Goal: Task Accomplishment & Management: Manage account settings

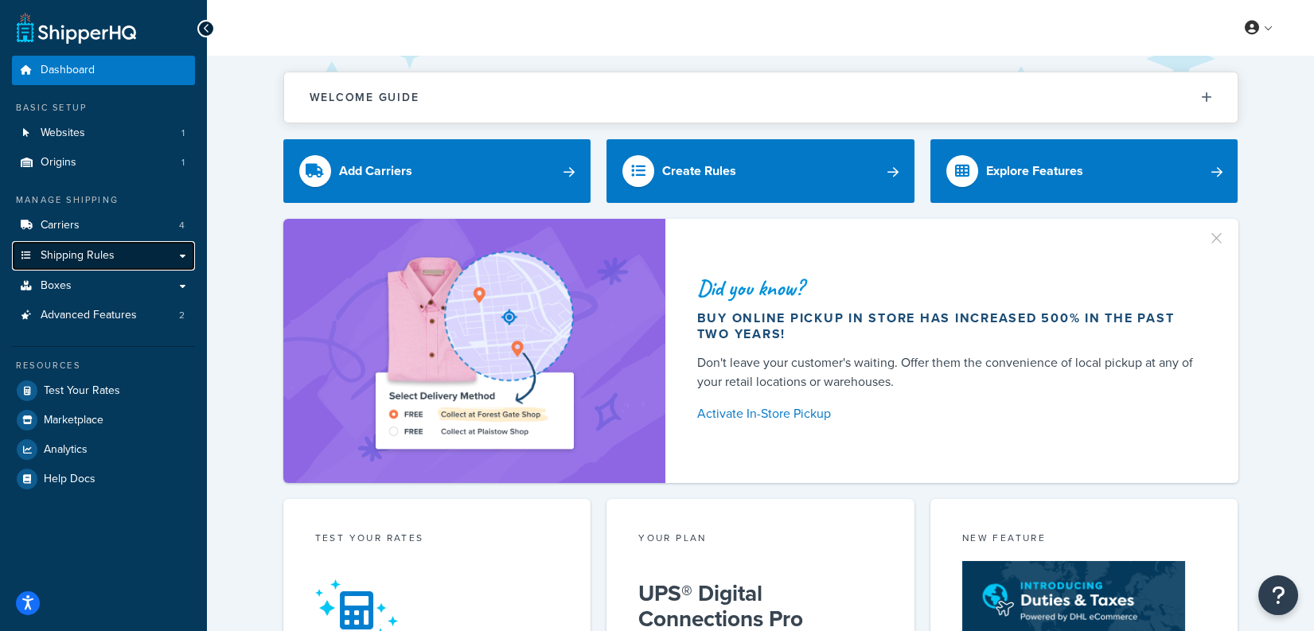
click at [66, 241] on link "Shipping Rules" at bounding box center [103, 255] width 183 height 29
click at [75, 225] on span "Carriers" at bounding box center [60, 226] width 39 height 14
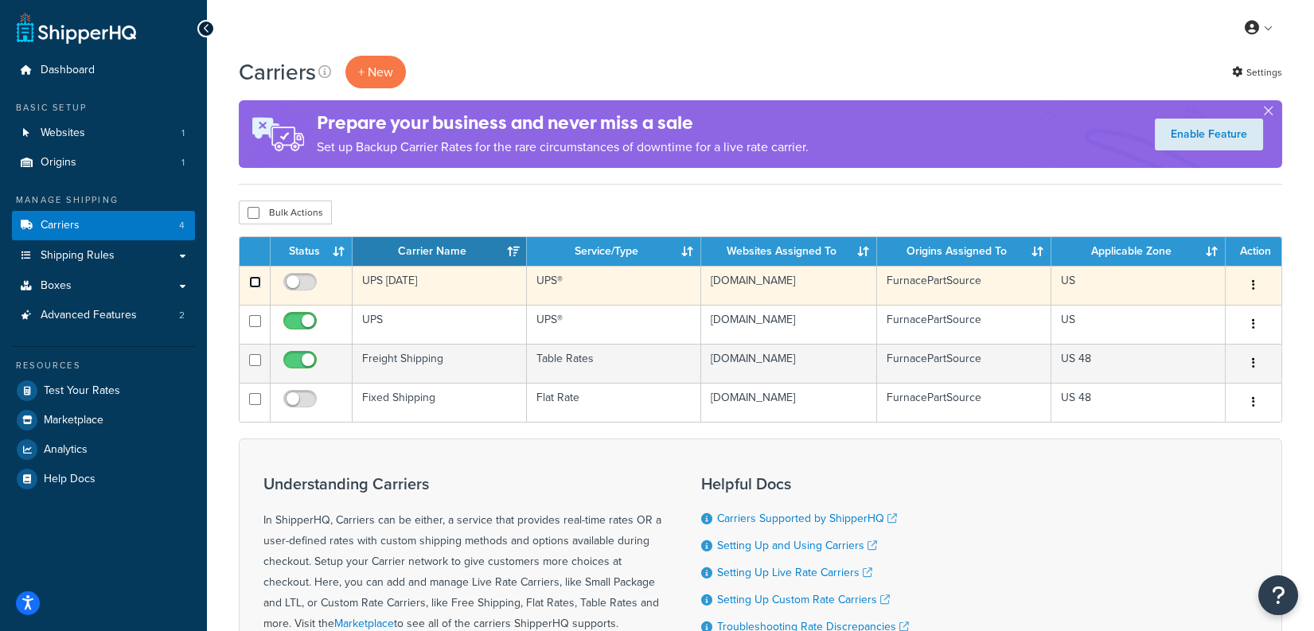
drag, startPoint x: 256, startPoint y: 282, endPoint x: 267, endPoint y: 283, distance: 11.3
click at [256, 282] on input "checkbox" at bounding box center [255, 282] width 12 height 12
checkbox input "true"
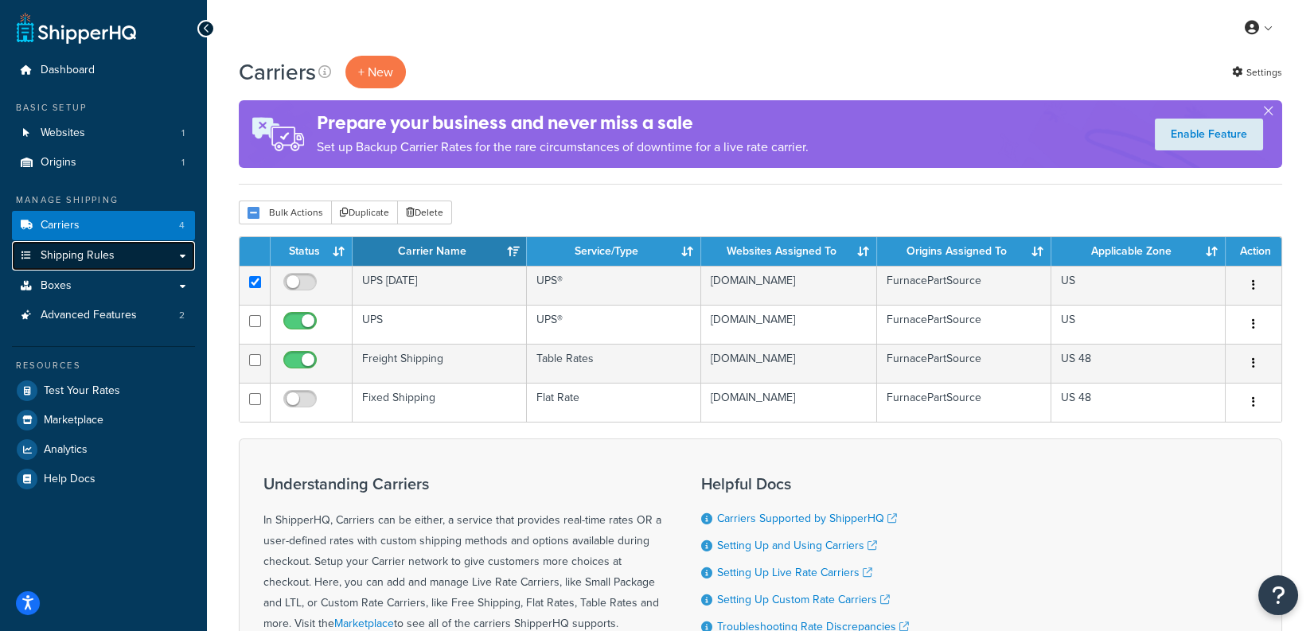
drag, startPoint x: 73, startPoint y: 262, endPoint x: 96, endPoint y: 264, distance: 23.1
click at [73, 262] on span "Shipping Rules" at bounding box center [78, 256] width 74 height 14
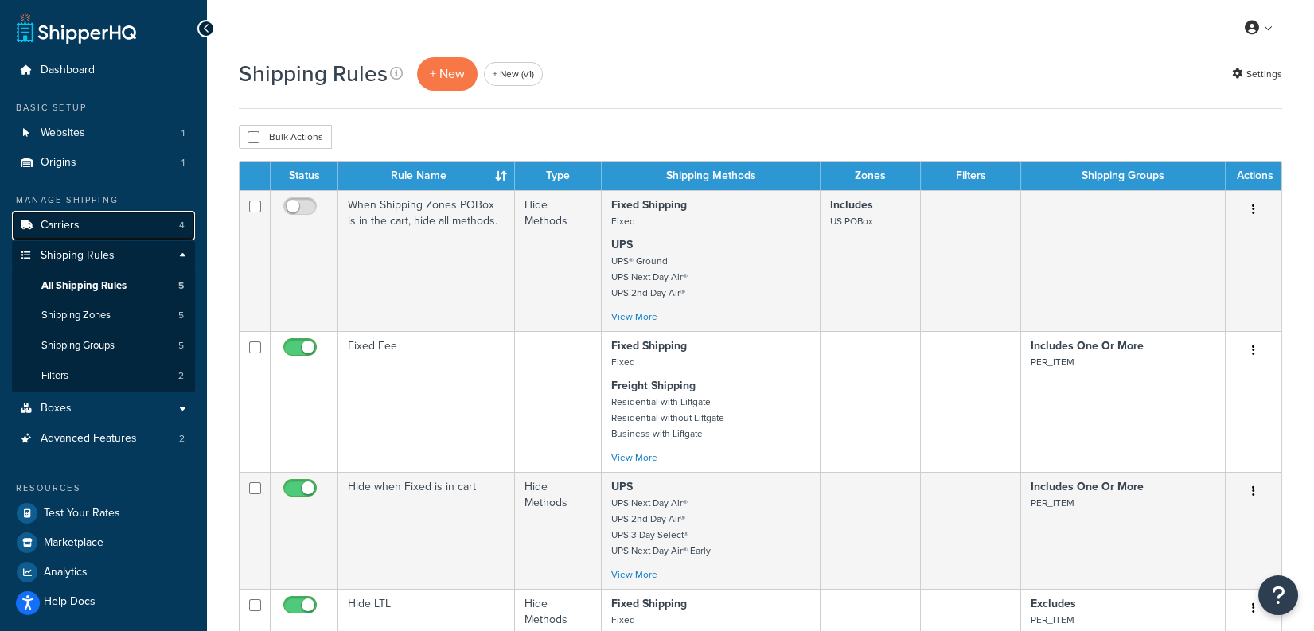
click at [90, 226] on link "Carriers 4" at bounding box center [103, 225] width 183 height 29
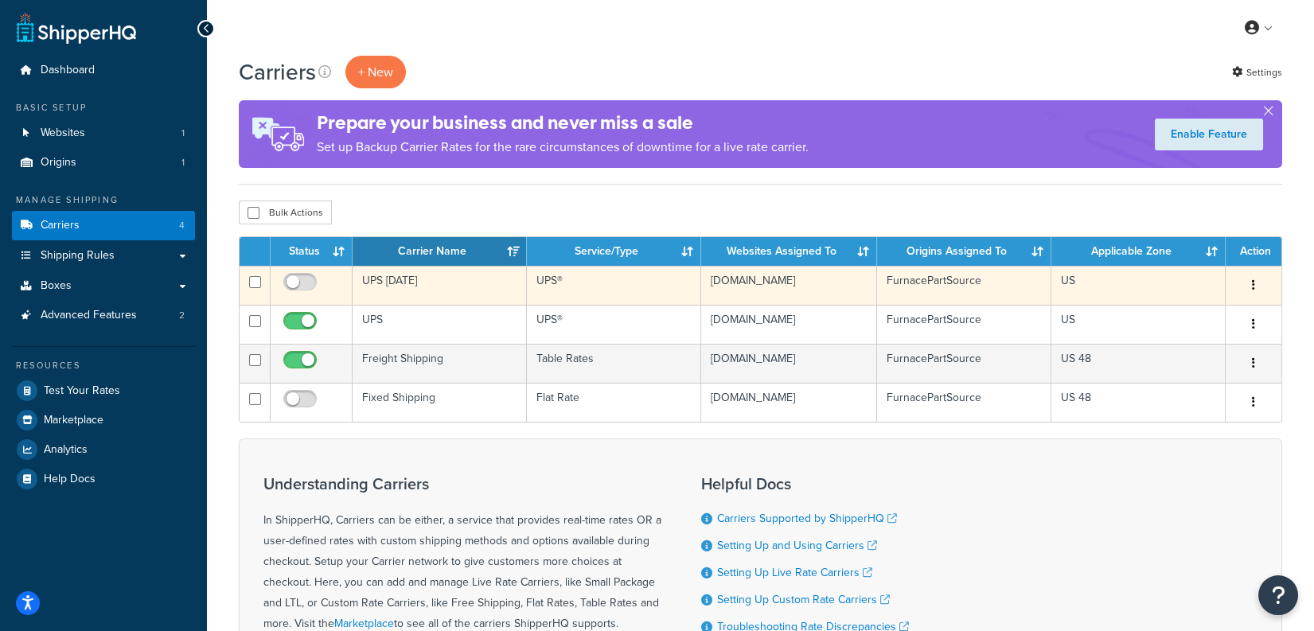
click at [472, 292] on td "UPS [DATE]" at bounding box center [440, 285] width 174 height 39
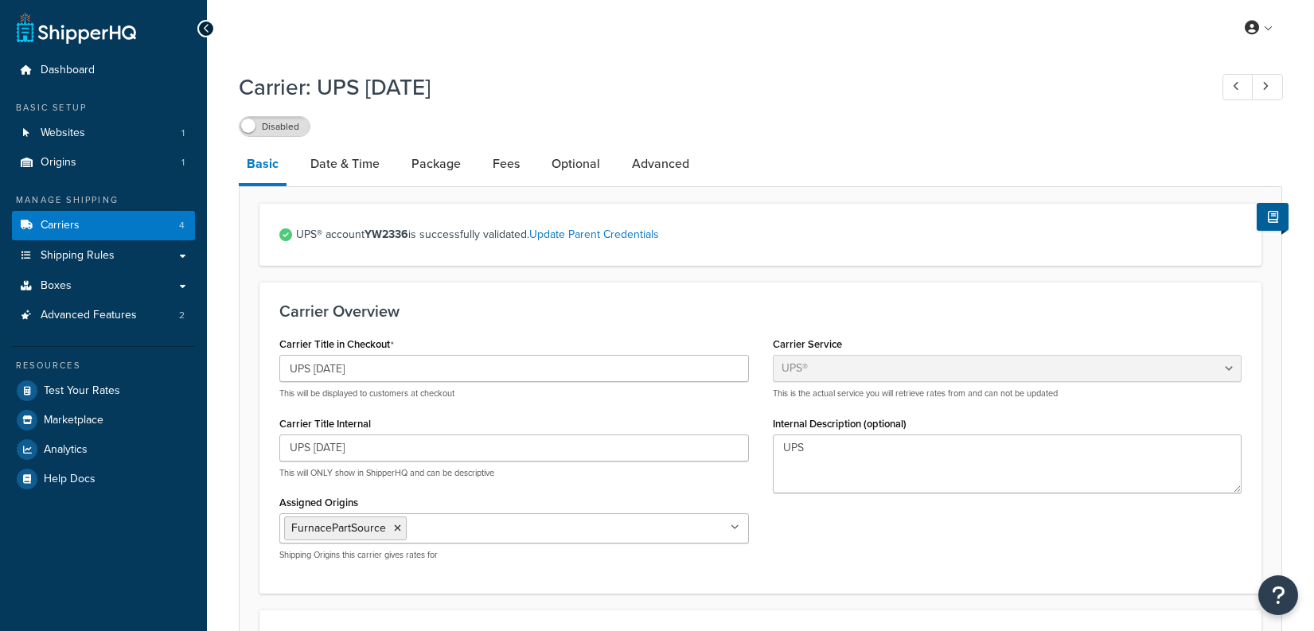
select select "ups"
select select "53"
click at [369, 160] on link "Date & Time" at bounding box center [345, 164] width 85 height 38
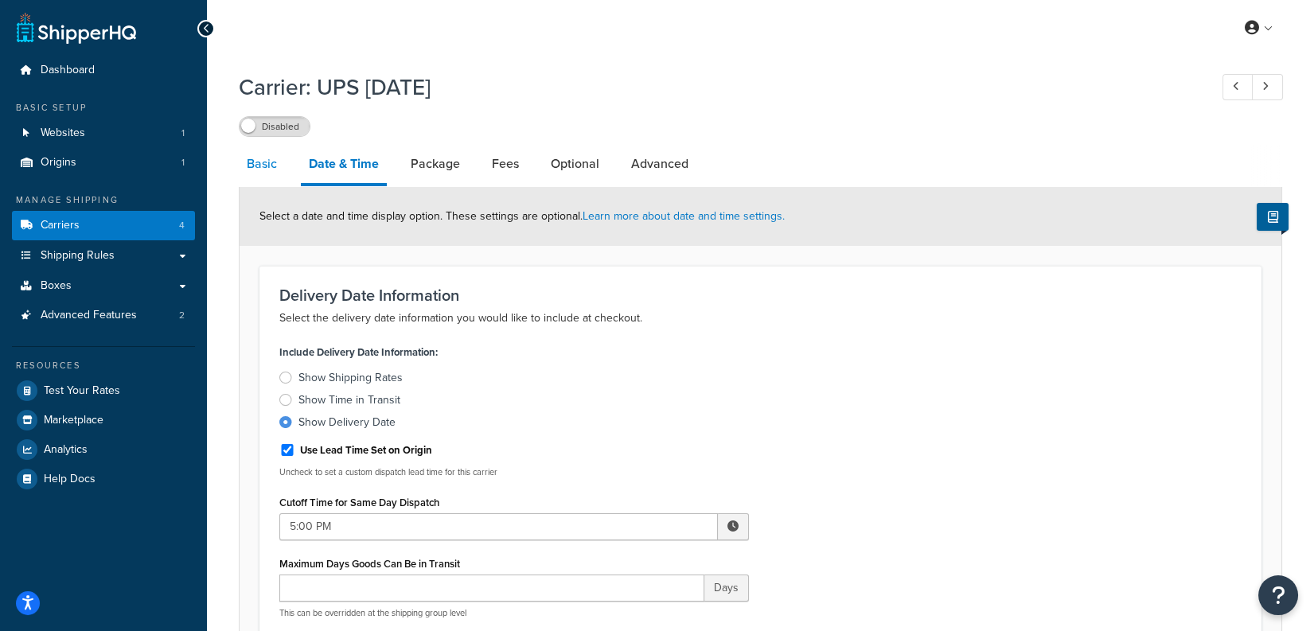
click at [244, 171] on link "Basic" at bounding box center [262, 164] width 46 height 38
select select "ups"
select select "53"
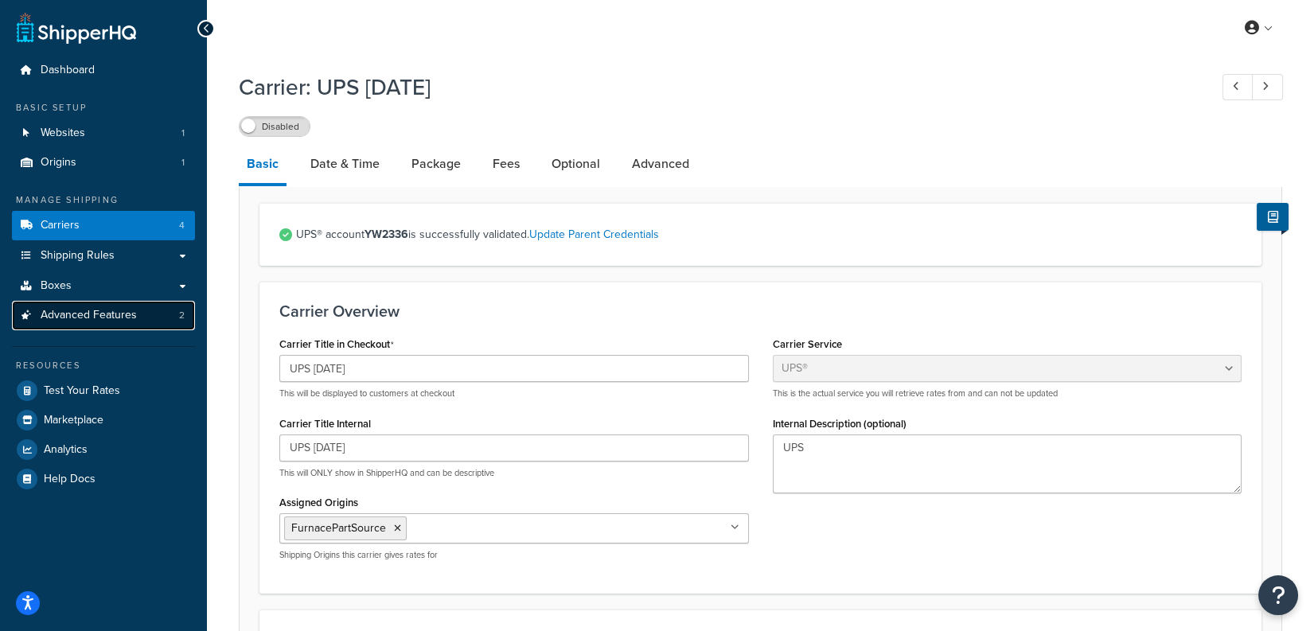
click at [88, 311] on span "Advanced Features" at bounding box center [89, 316] width 96 height 14
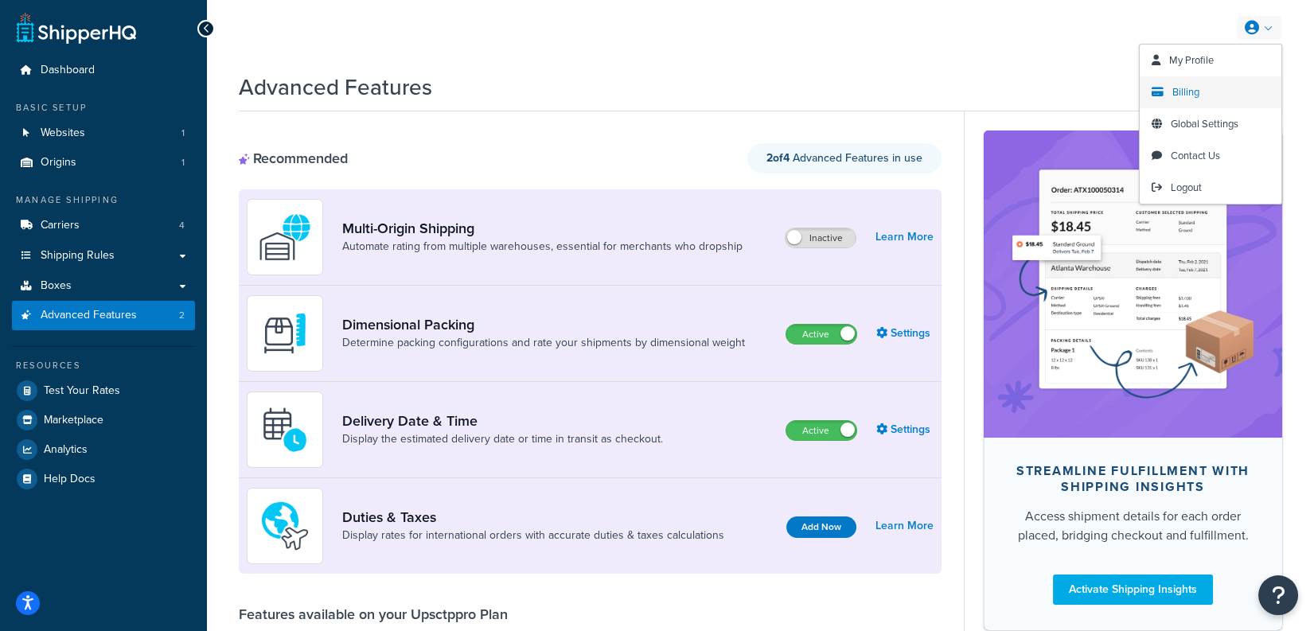
click at [1180, 94] on span "Billing" at bounding box center [1186, 91] width 27 height 15
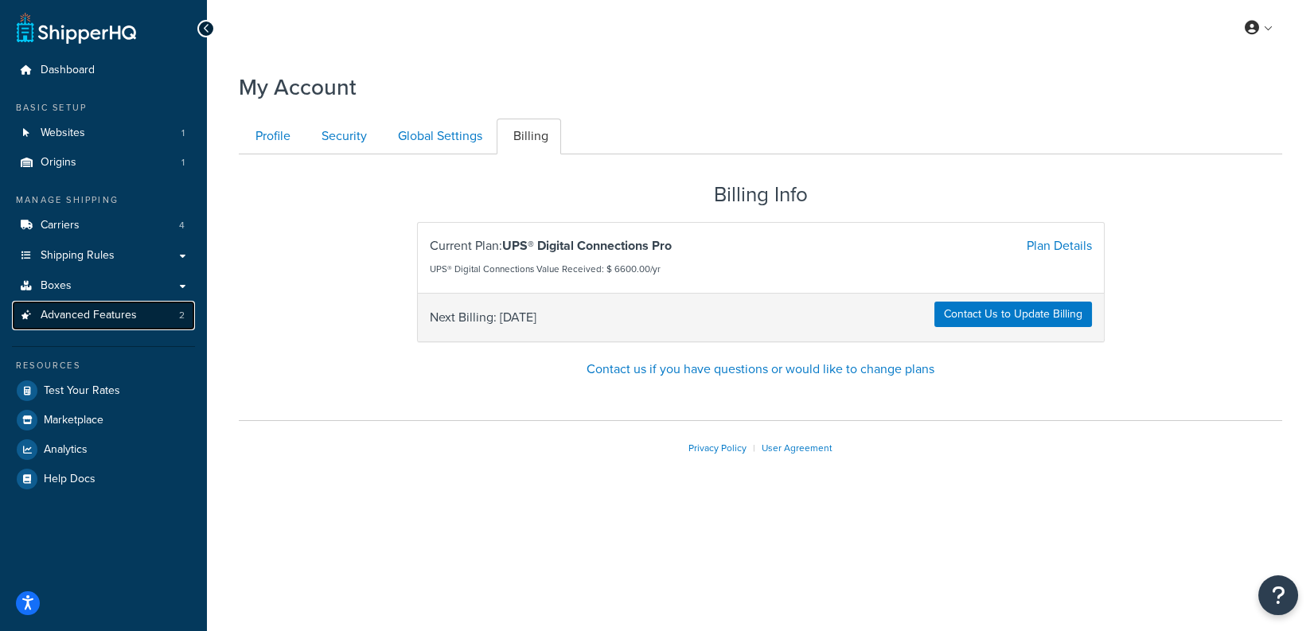
click at [116, 318] on span "Advanced Features" at bounding box center [89, 316] width 96 height 14
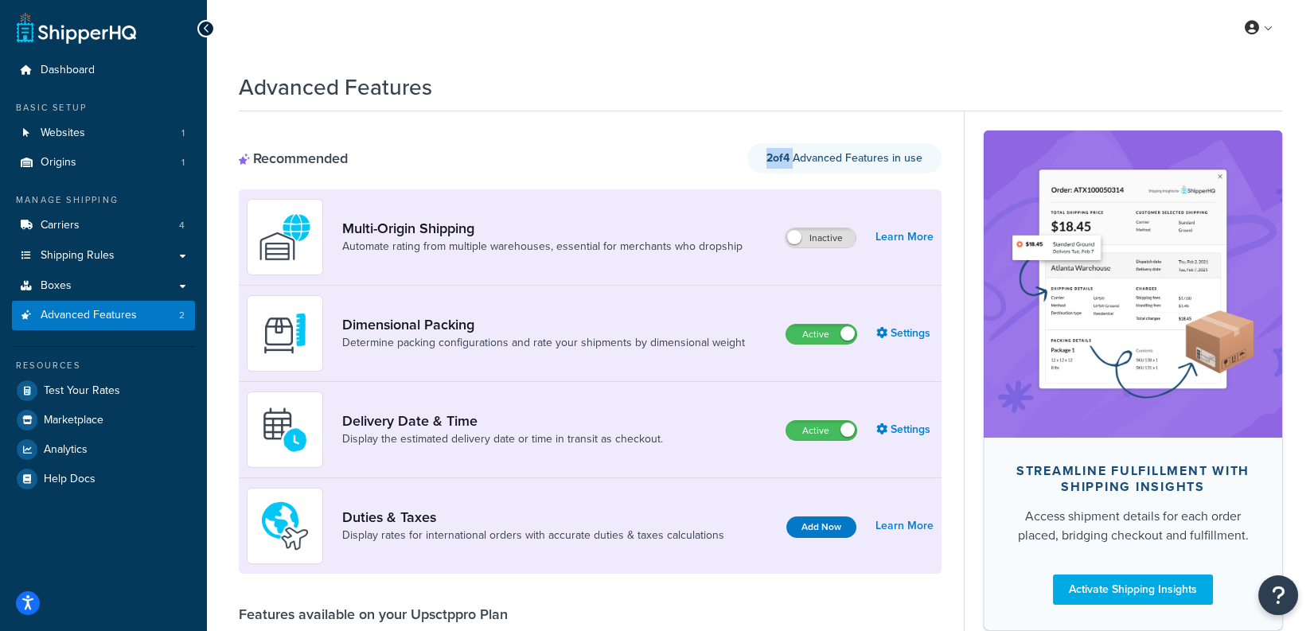
drag, startPoint x: 797, startPoint y: 154, endPoint x: 748, endPoint y: 162, distance: 50.0
click at [755, 156] on div "2 of 4 Advanced Features in use" at bounding box center [845, 158] width 194 height 30
click at [72, 127] on span "Websites" at bounding box center [63, 134] width 45 height 14
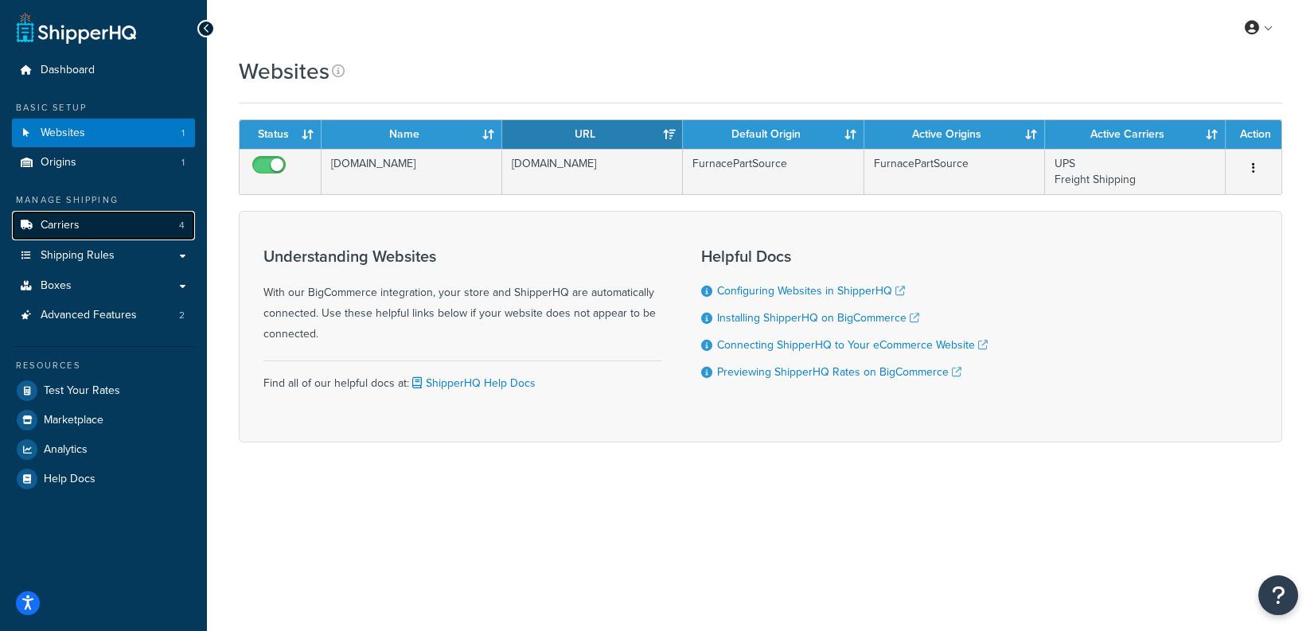
click at [47, 228] on span "Carriers" at bounding box center [60, 226] width 39 height 14
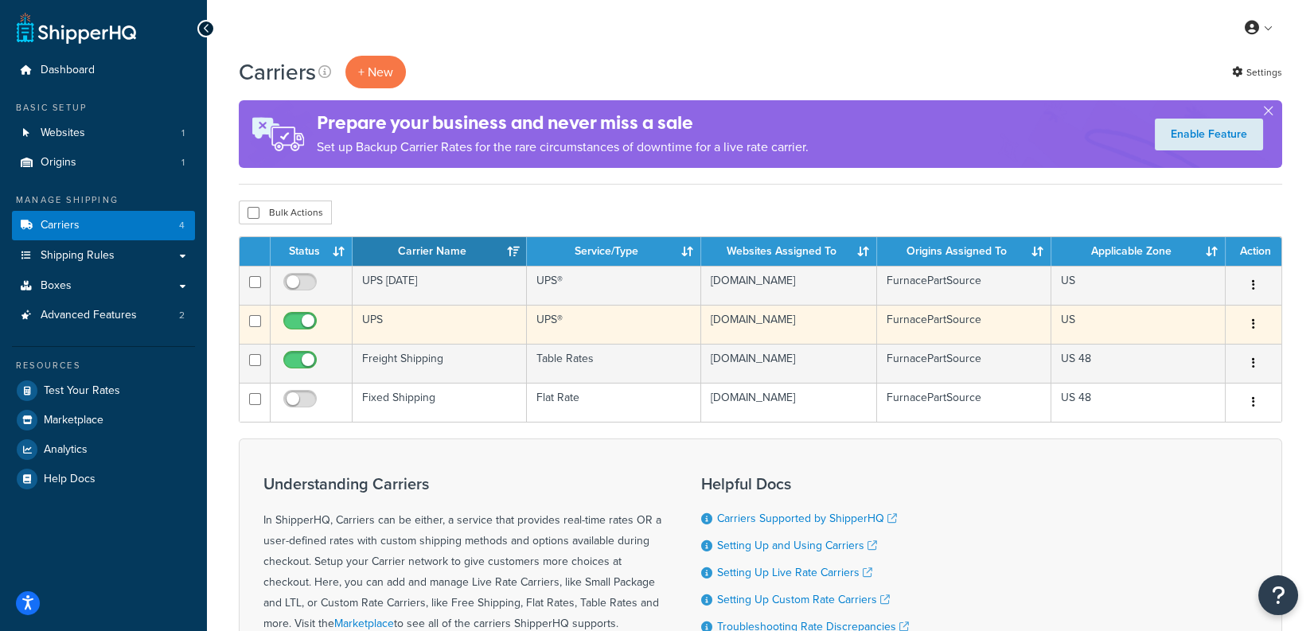
click at [384, 333] on td "UPS" at bounding box center [440, 324] width 174 height 39
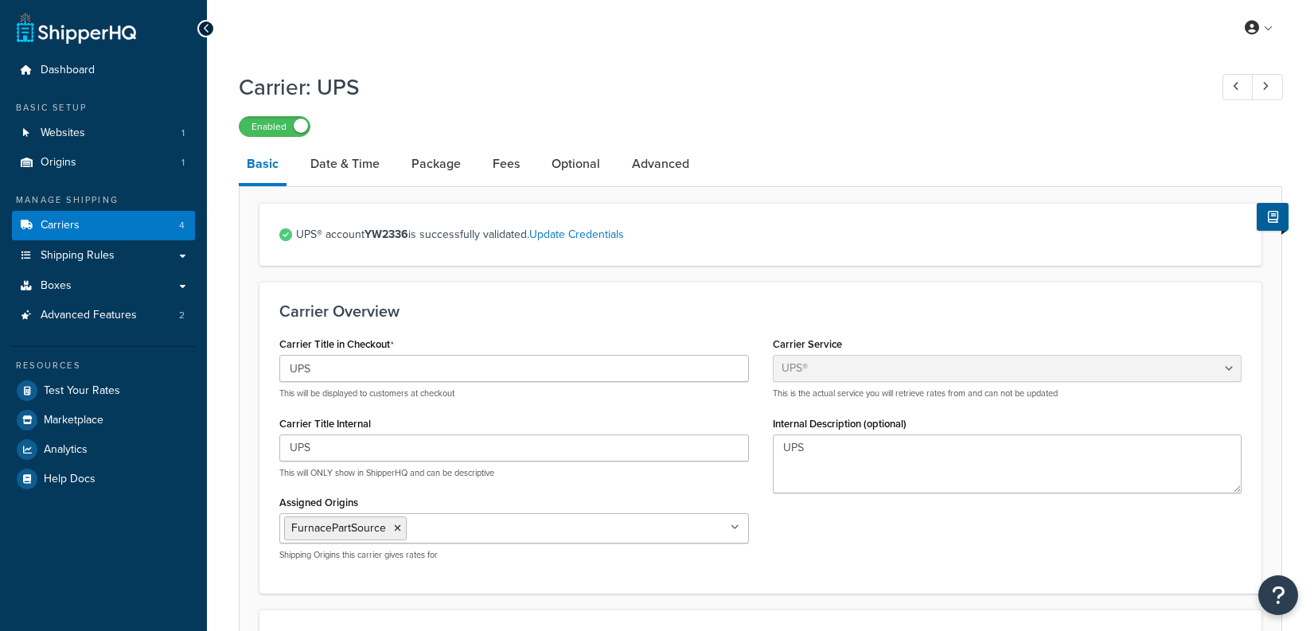
select select "ups"
select select "53"
click at [653, 163] on link "Advanced" at bounding box center [660, 164] width 73 height 38
select select "false"
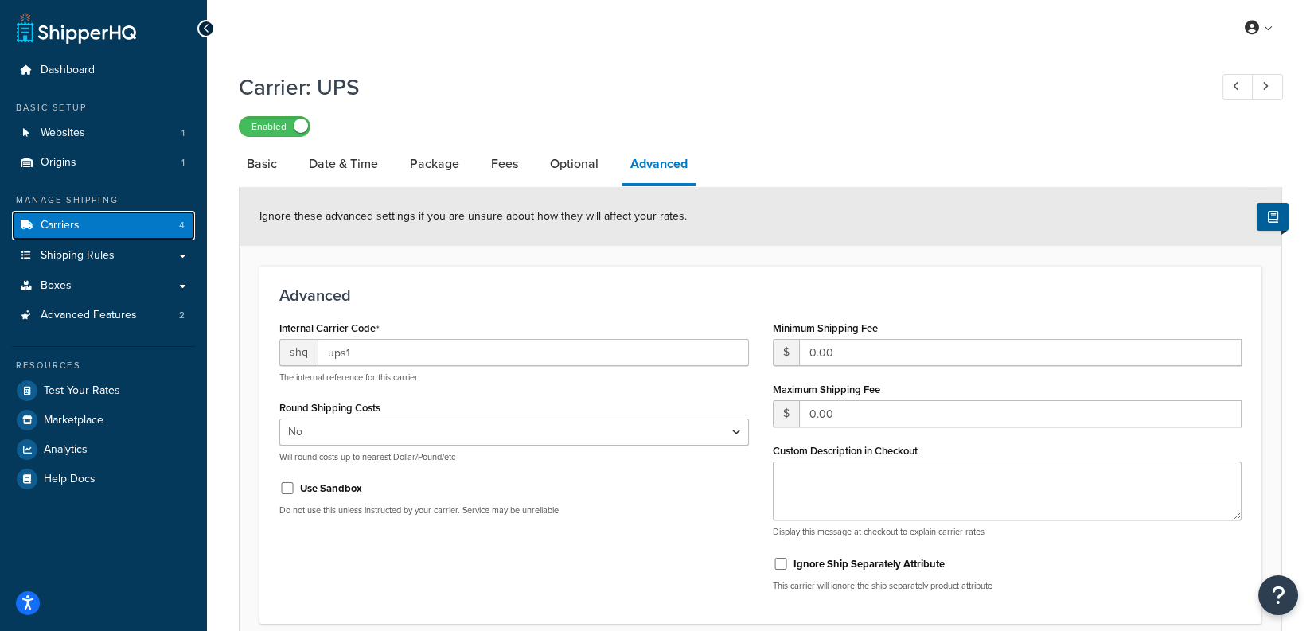
click at [113, 230] on link "Carriers 4" at bounding box center [103, 225] width 183 height 29
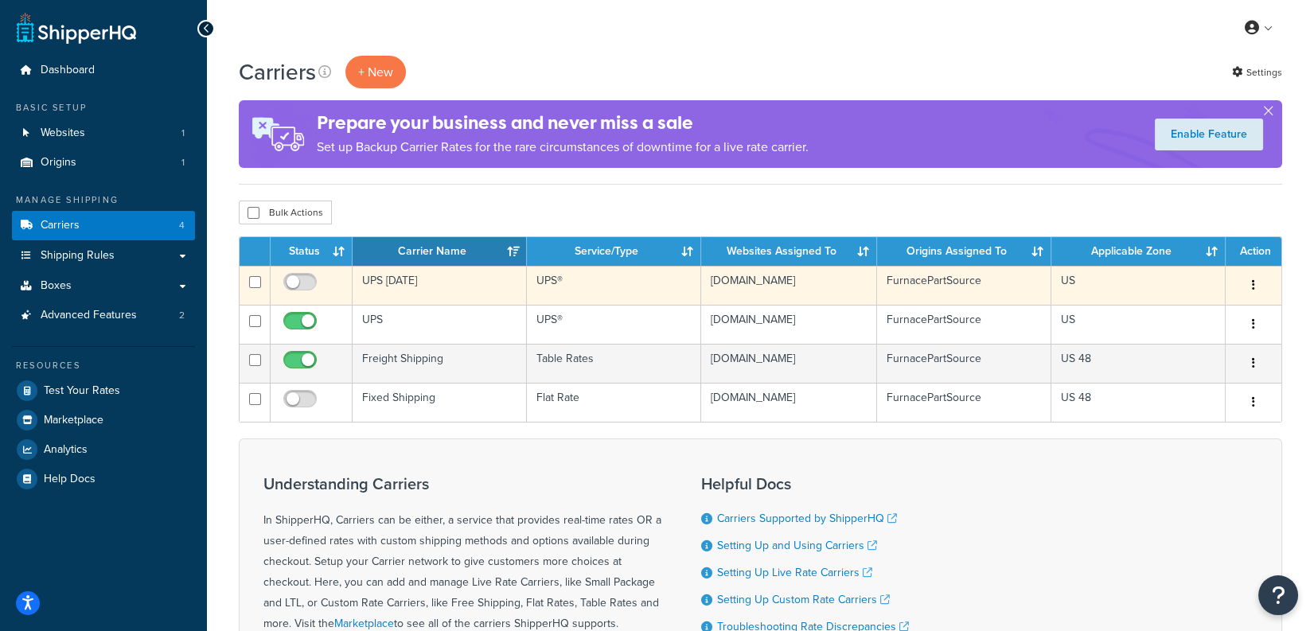
click at [474, 273] on td "UPS [DATE]" at bounding box center [440, 285] width 174 height 39
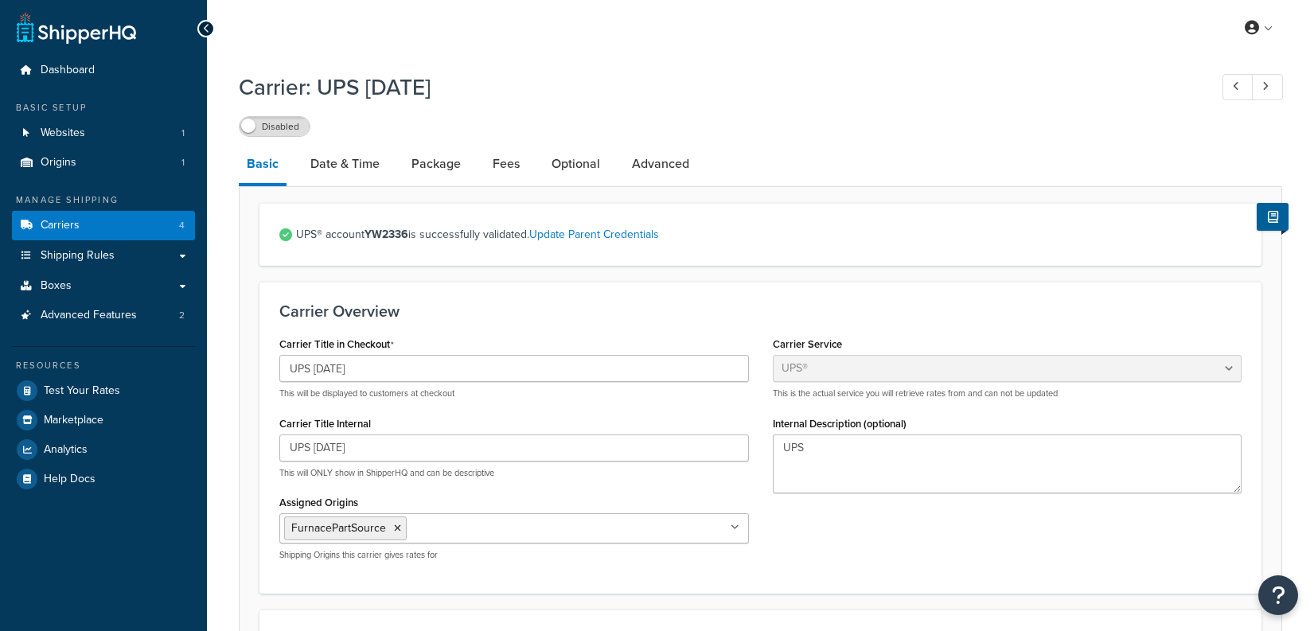
select select "ups"
select select "53"
drag, startPoint x: 326, startPoint y: 87, endPoint x: 494, endPoint y: 115, distance: 170.3
click at [472, 93] on h1 "Carrier: UPS [DATE]" at bounding box center [716, 87] width 955 height 31
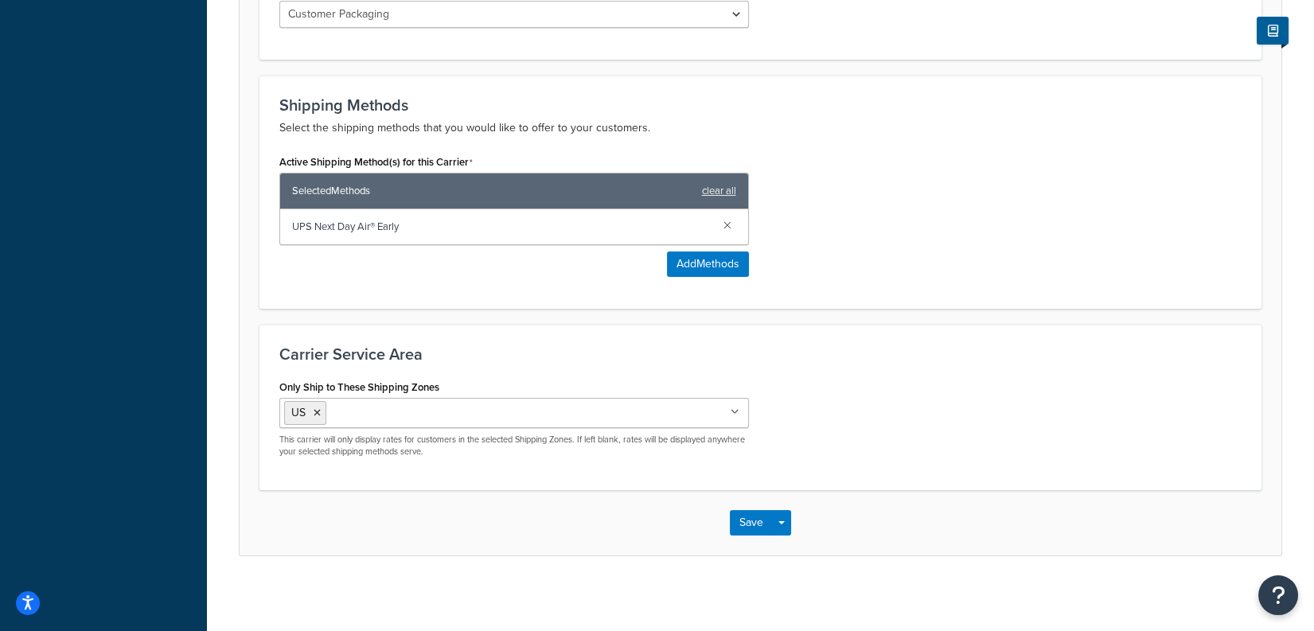
scroll to position [887, 0]
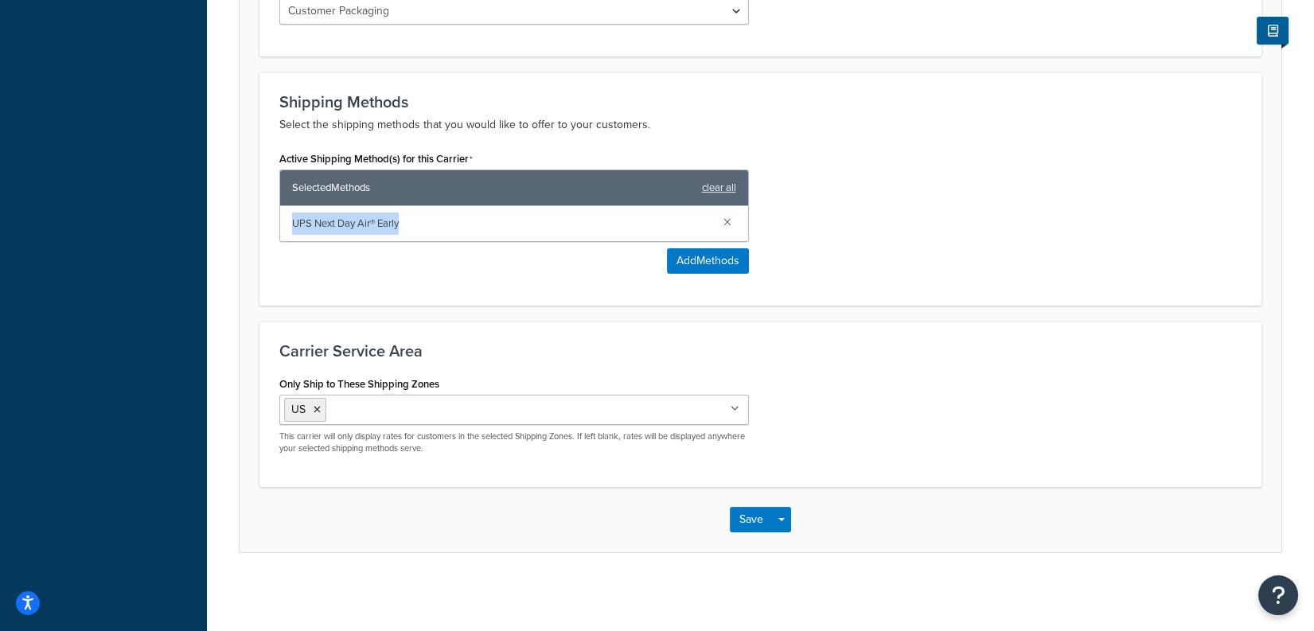
drag, startPoint x: 406, startPoint y: 227, endPoint x: 316, endPoint y: 236, distance: 90.4
click at [289, 225] on div "UPS Next Day Air® Early" at bounding box center [514, 223] width 468 height 35
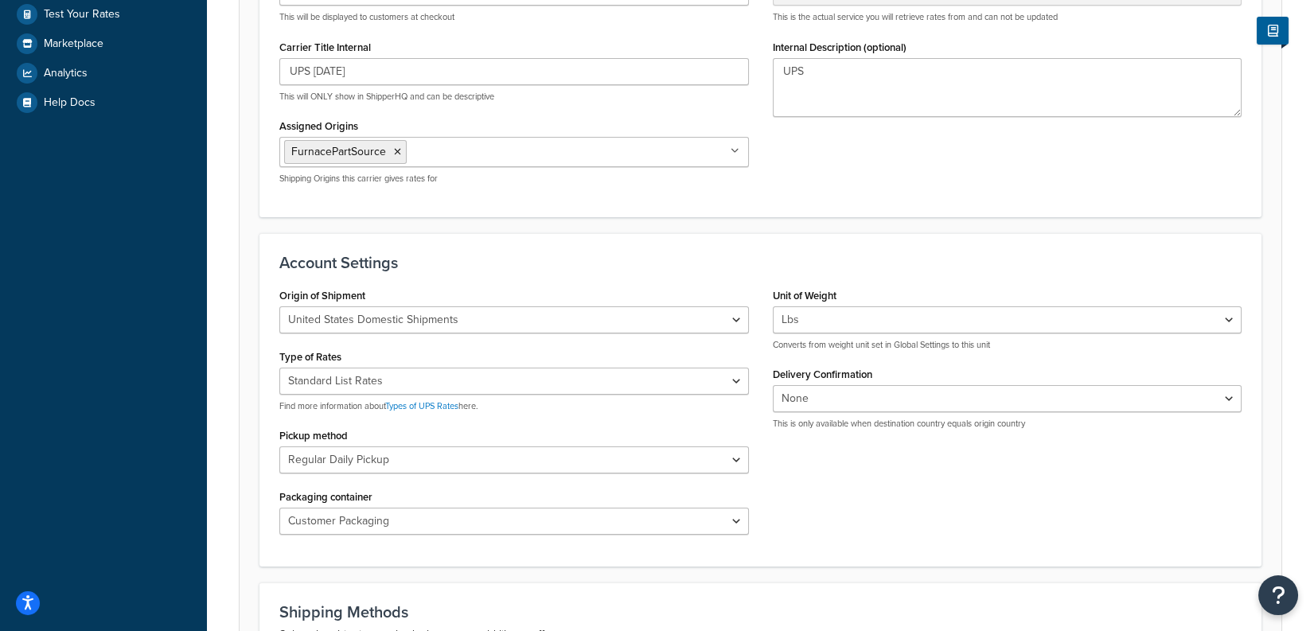
scroll to position [119, 0]
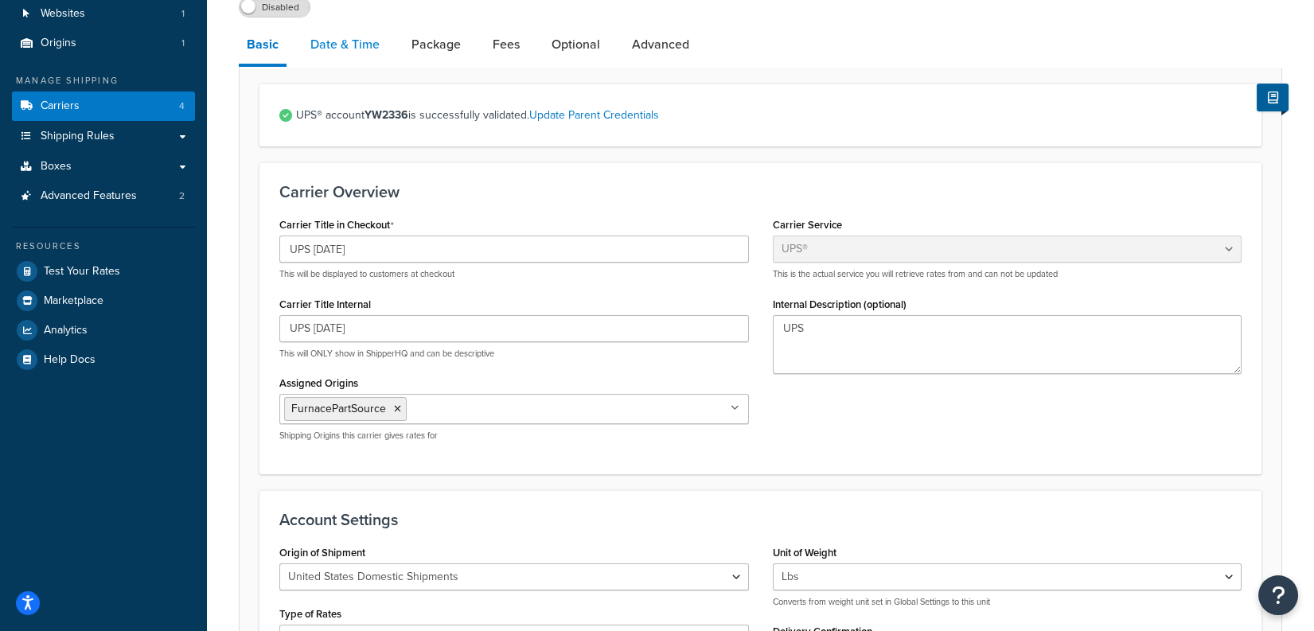
click at [353, 61] on link "Date & Time" at bounding box center [345, 44] width 85 height 38
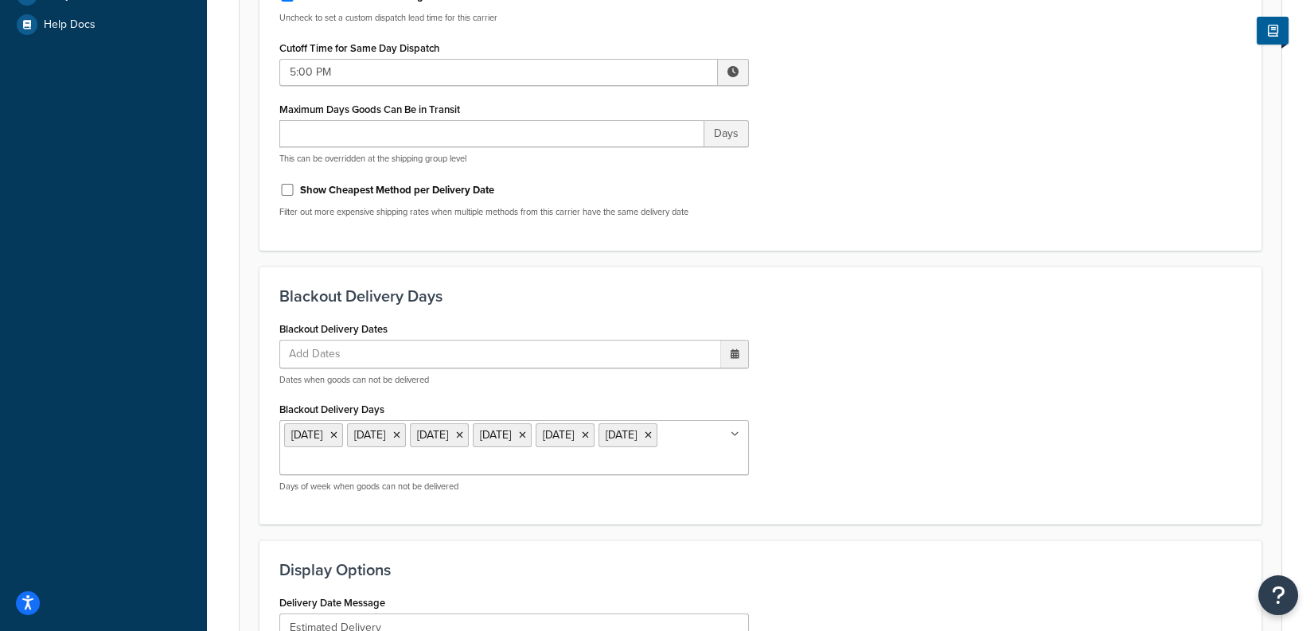
scroll to position [463, 0]
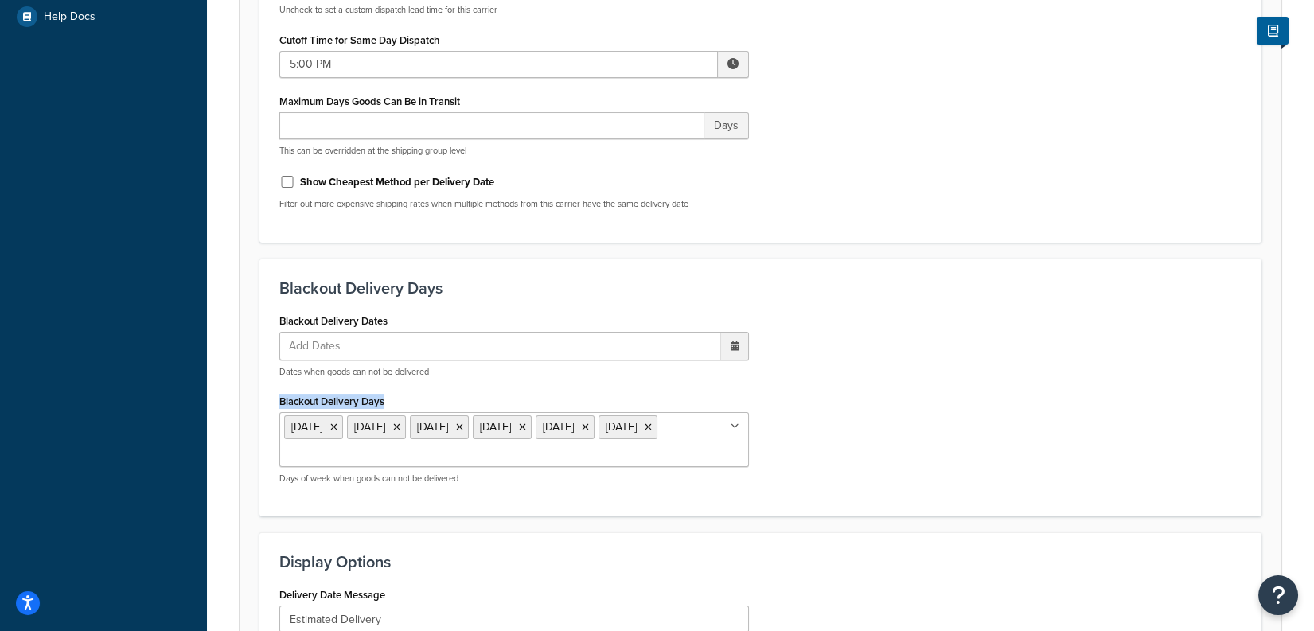
drag, startPoint x: 261, startPoint y: 398, endPoint x: 403, endPoint y: 398, distance: 141.7
click at [403, 398] on div "Blackout Delivery Days Blackout Delivery Dates Add Dates ‹ [DATE] › Su Mo Tu We…" at bounding box center [761, 388] width 1002 height 259
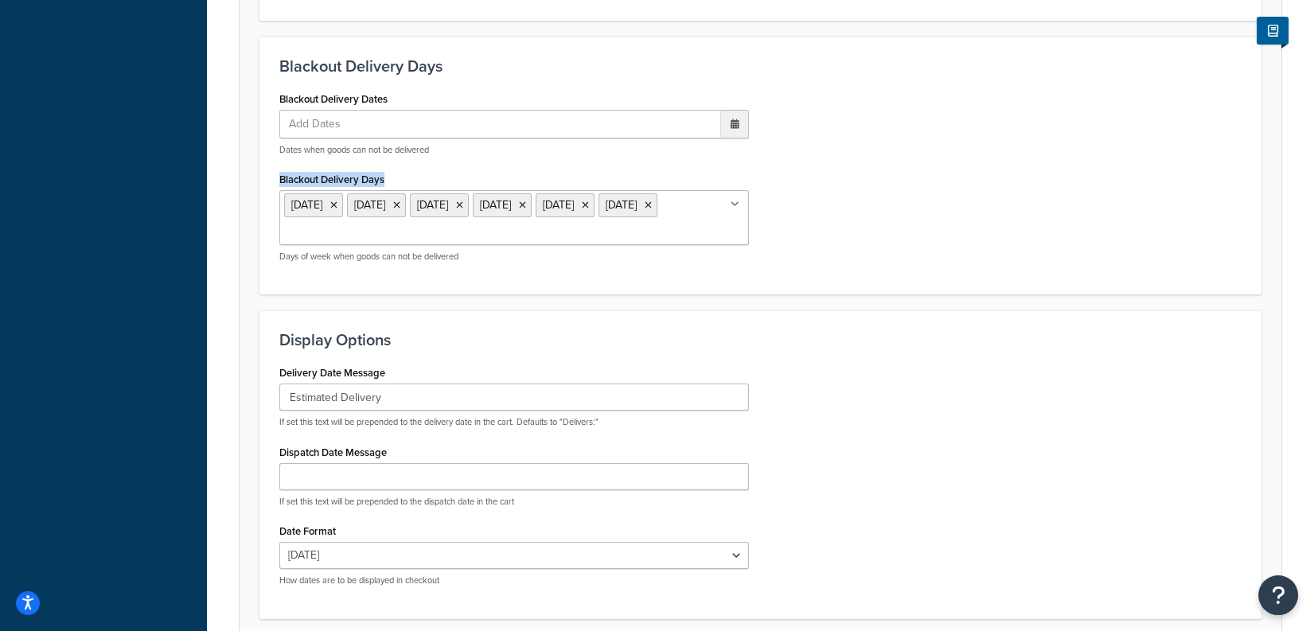
scroll to position [679, 0]
